Goal: Task Accomplishment & Management: Use online tool/utility

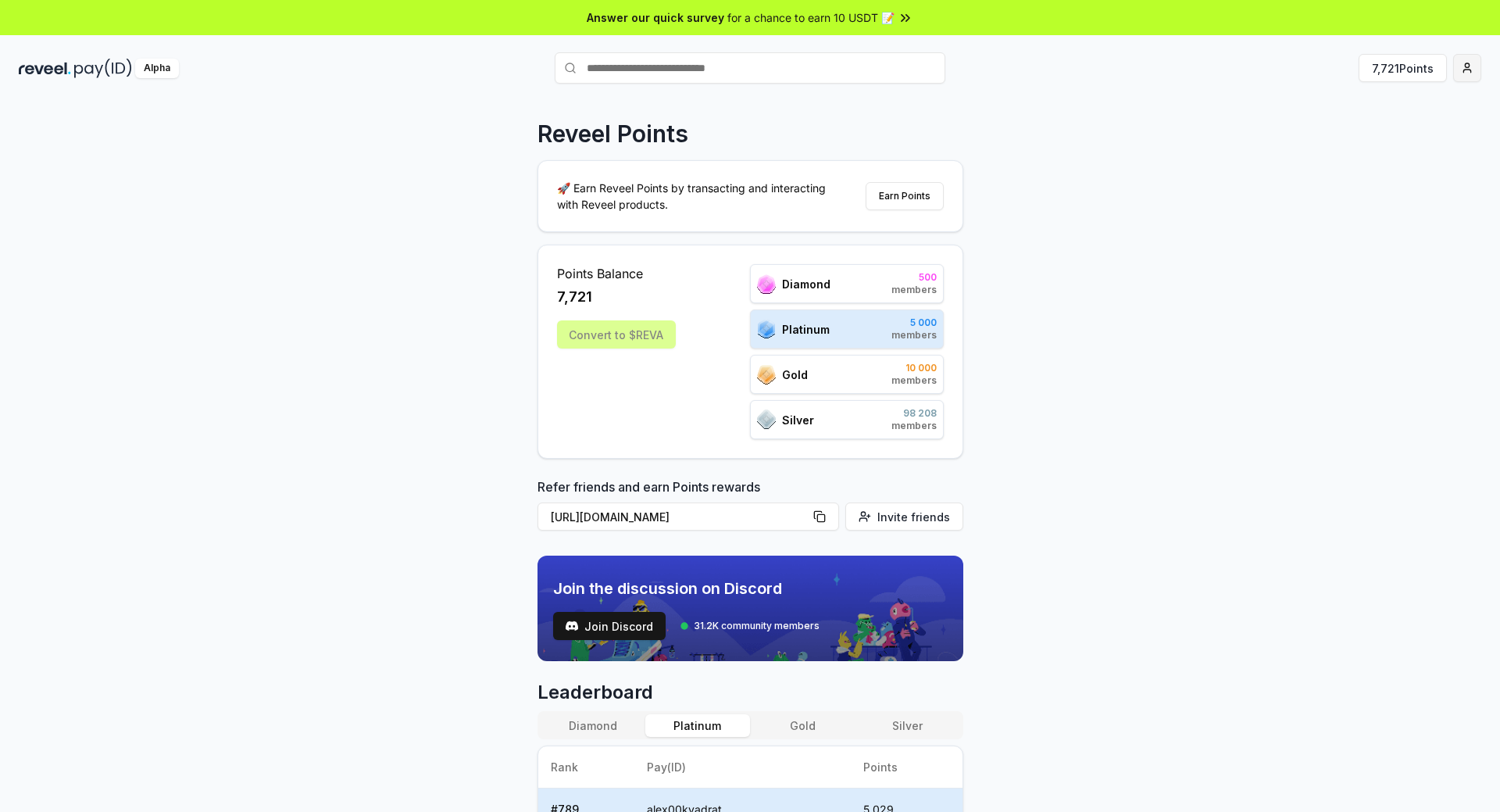
click at [1473, 67] on html "Answer our quick survey for a chance to earn 10 USDT 📝 Alpha 7,721 Points Revee…" at bounding box center [750, 406] width 1500 height 812
click at [1363, 152] on div "Connect Wallet" at bounding box center [1395, 160] width 174 height 26
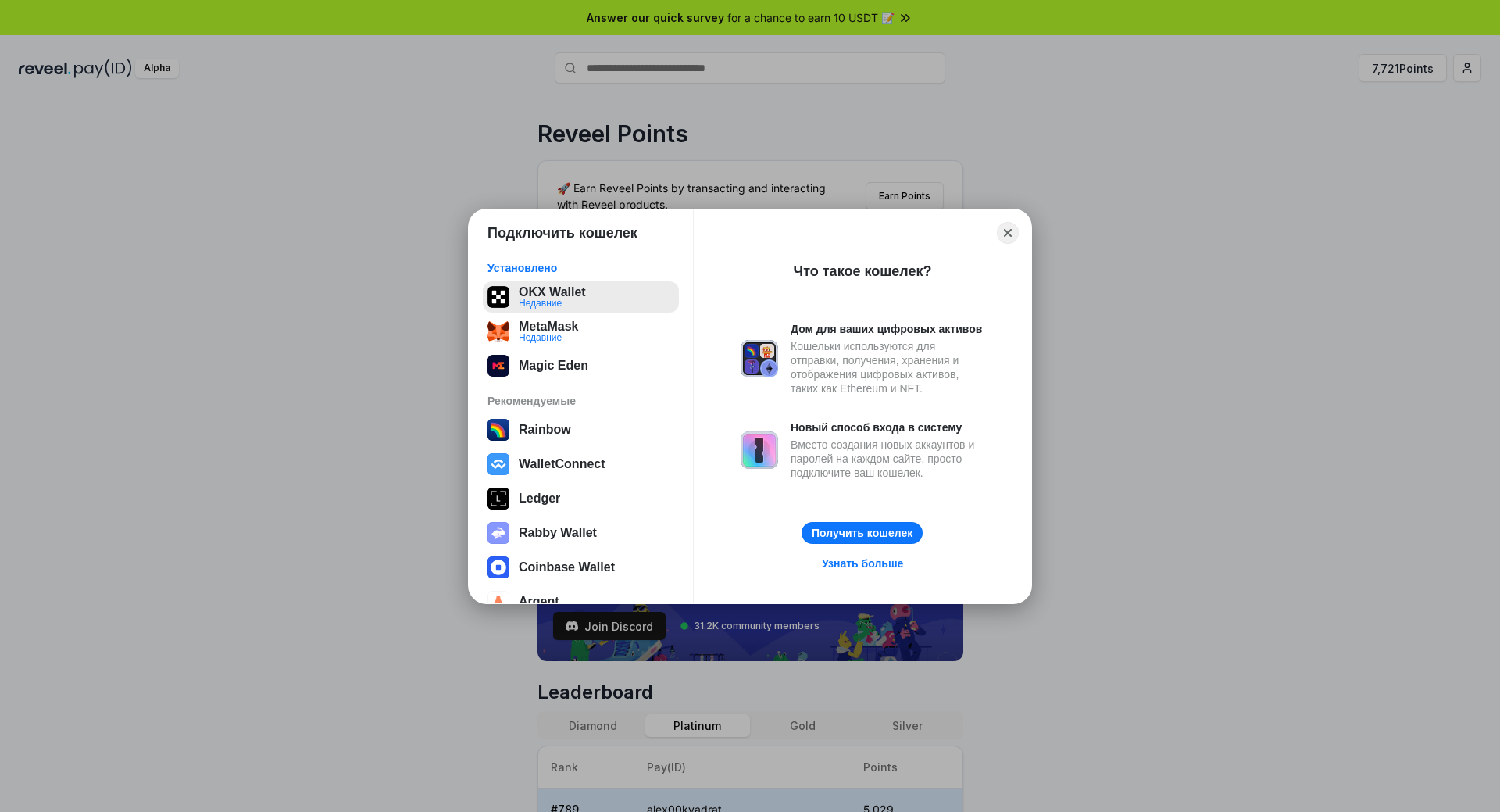
click at [581, 285] on button "OKX Wallet Недавние" at bounding box center [581, 297] width 196 height 31
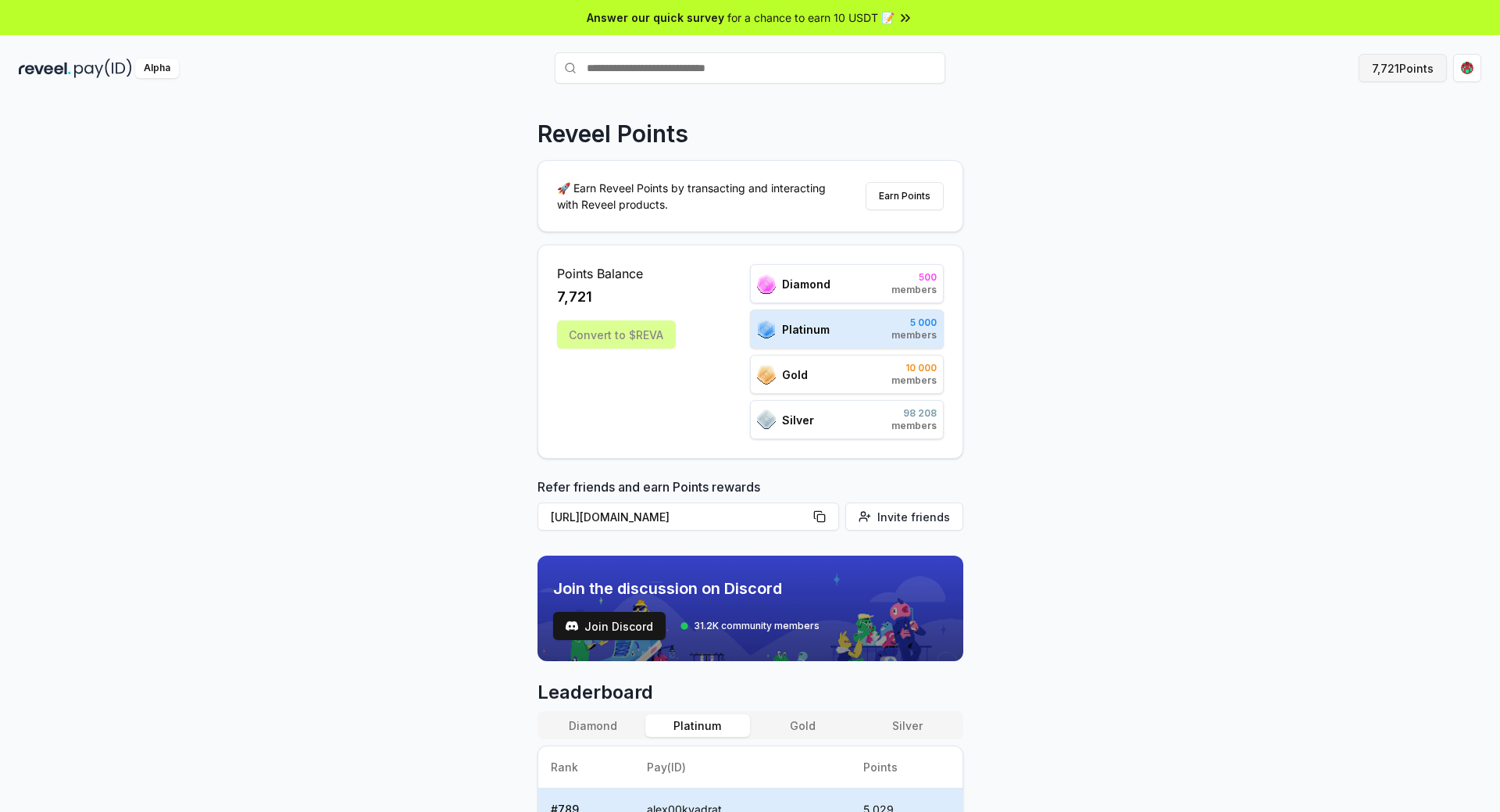
click at [1408, 64] on button "7,721 Points" at bounding box center [1403, 67] width 89 height 28
